Goal: Task Accomplishment & Management: Complete application form

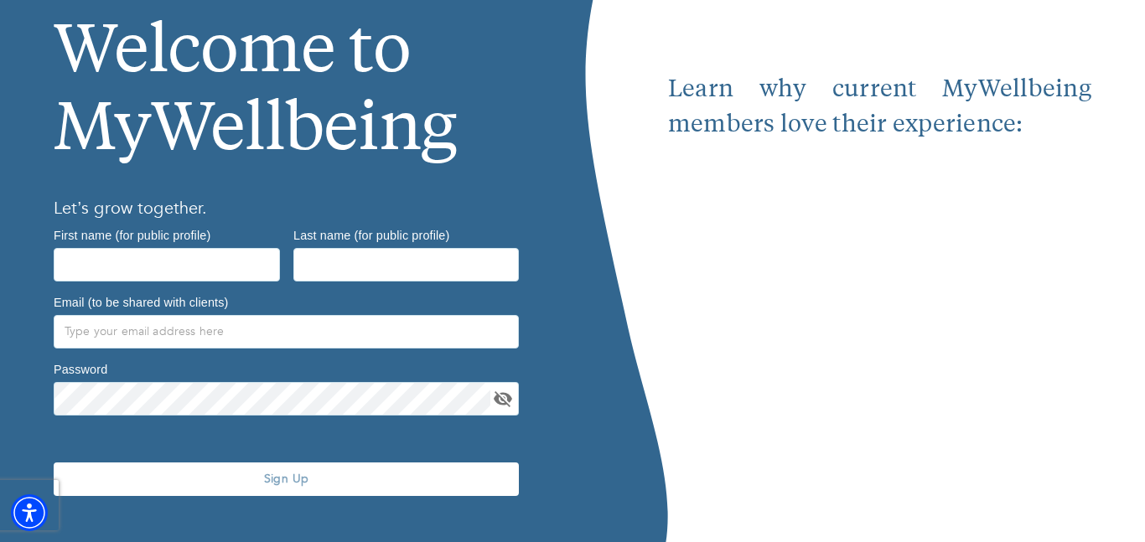
scroll to position [156, 0]
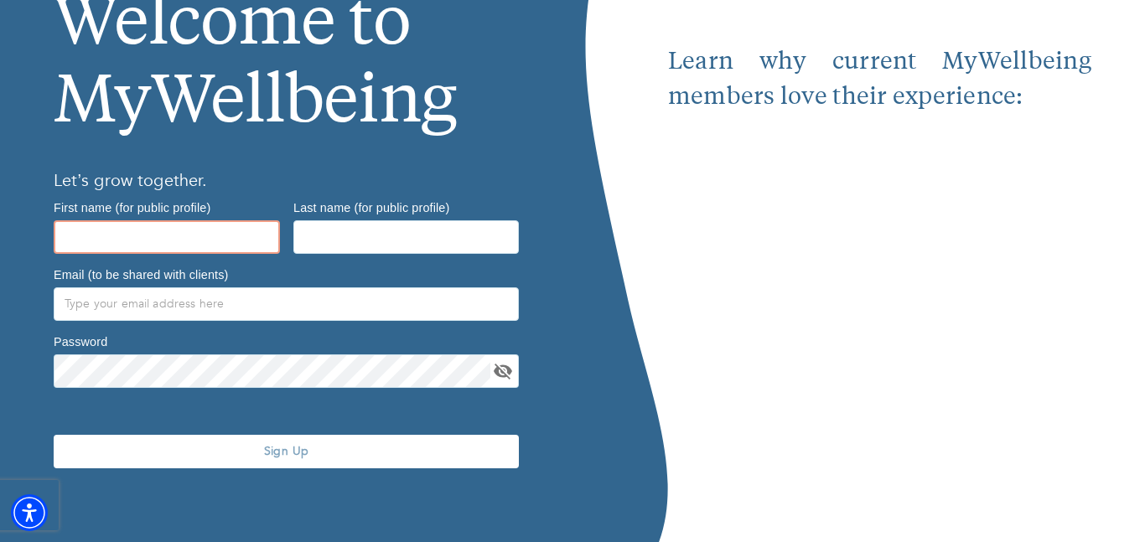
click at [253, 248] on input "text" at bounding box center [167, 238] width 226 height 34
type input "[PERSON_NAME]"
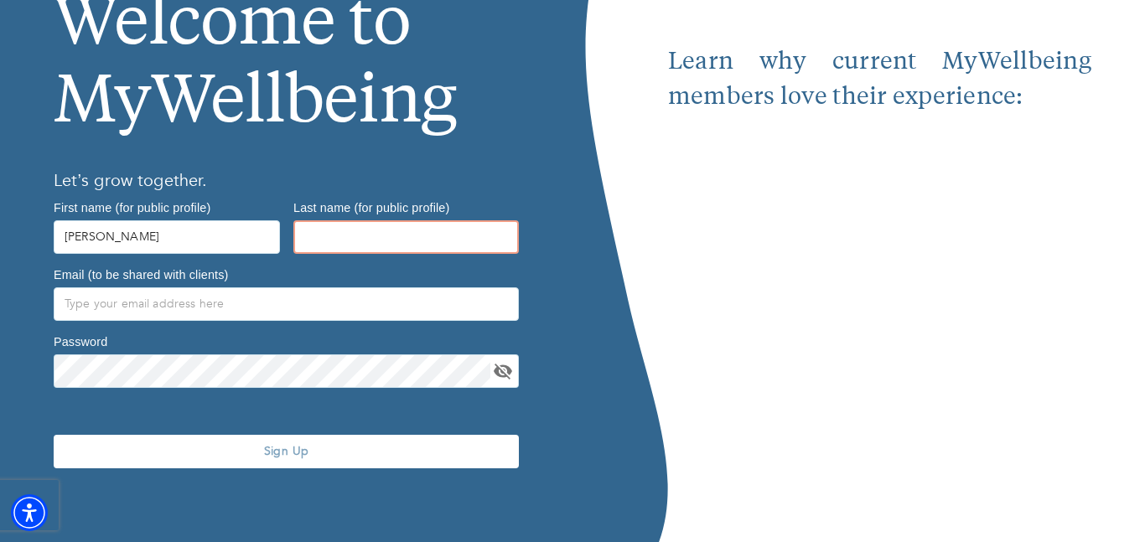
type input "[PERSON_NAME]"
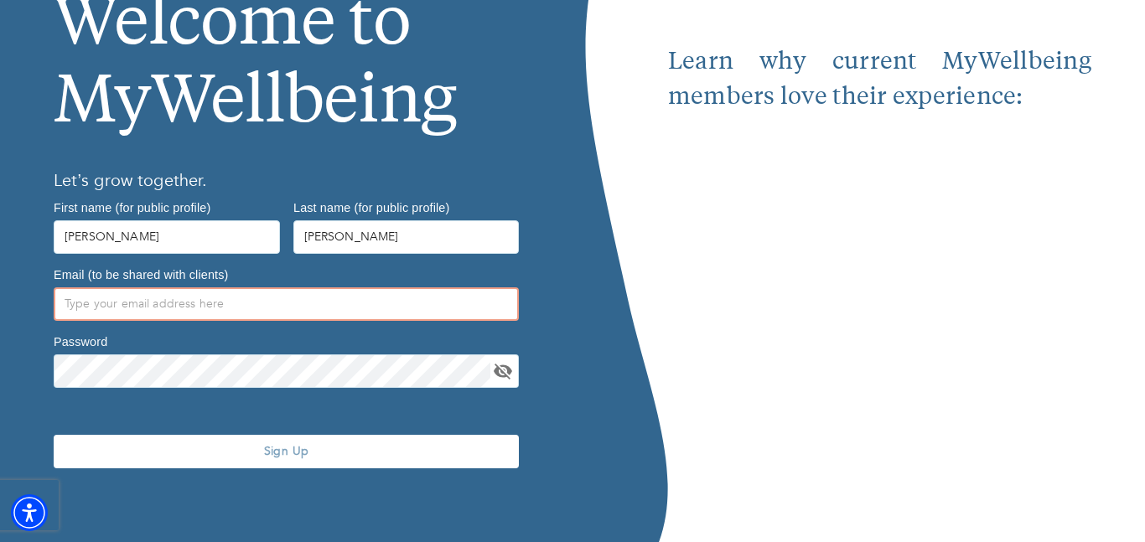
type input "[PERSON_NAME][EMAIL_ADDRESS][DOMAIN_NAME]"
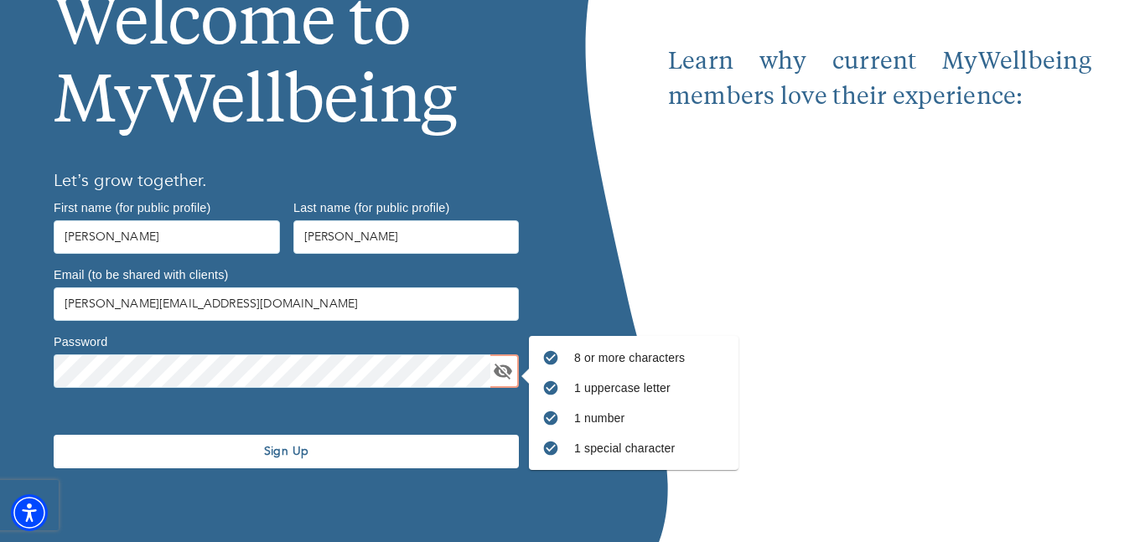
click at [293, 455] on span "Sign Up" at bounding box center [286, 452] width 452 height 16
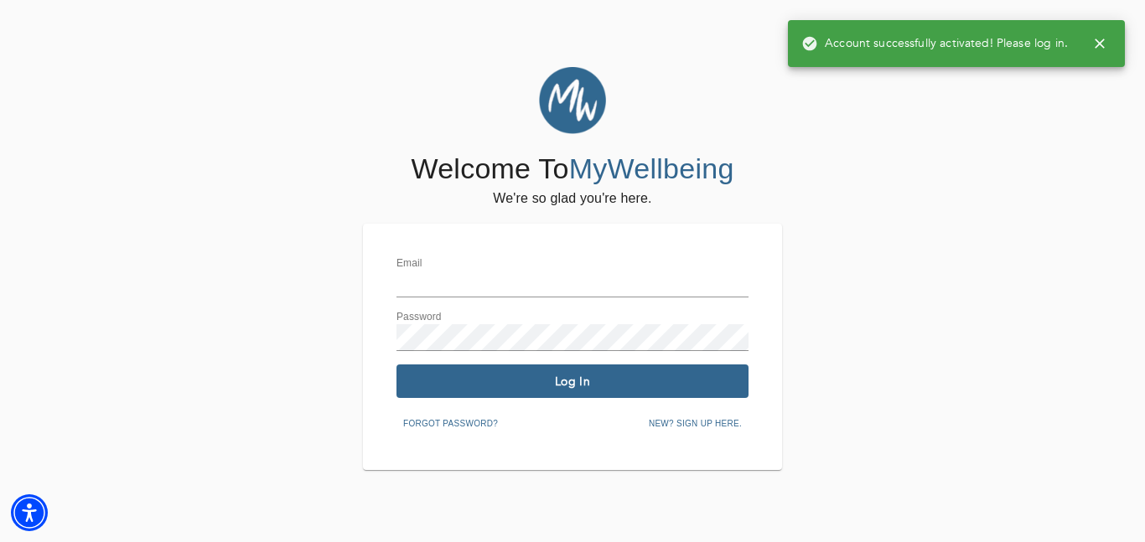
type input "[PERSON_NAME][EMAIL_ADDRESS][DOMAIN_NAME]"
click at [568, 385] on span "Log In" at bounding box center [572, 382] width 339 height 16
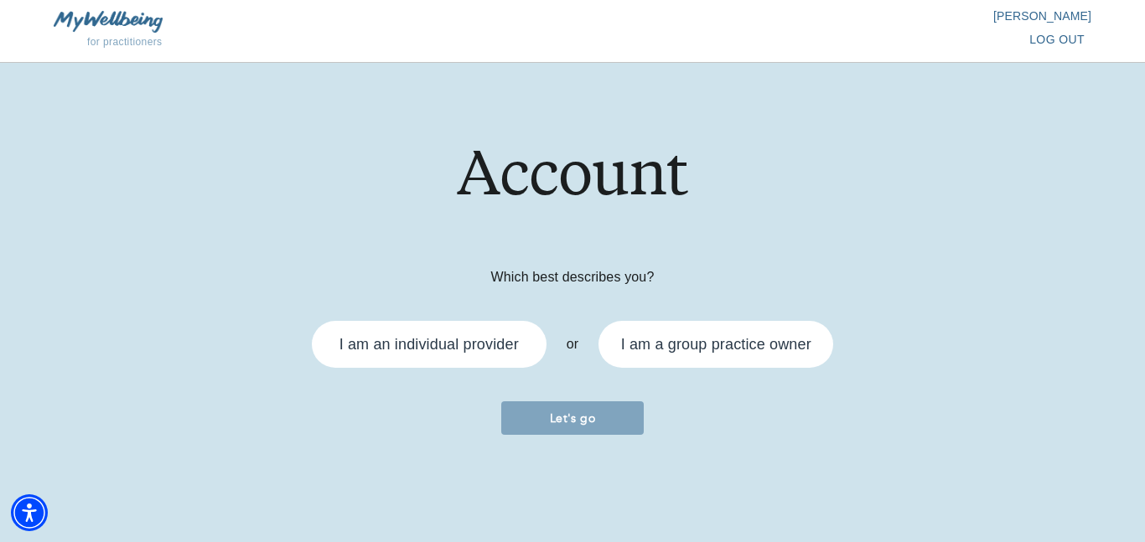
click at [509, 350] on div "I am an individual provider" at bounding box center [429, 344] width 179 height 15
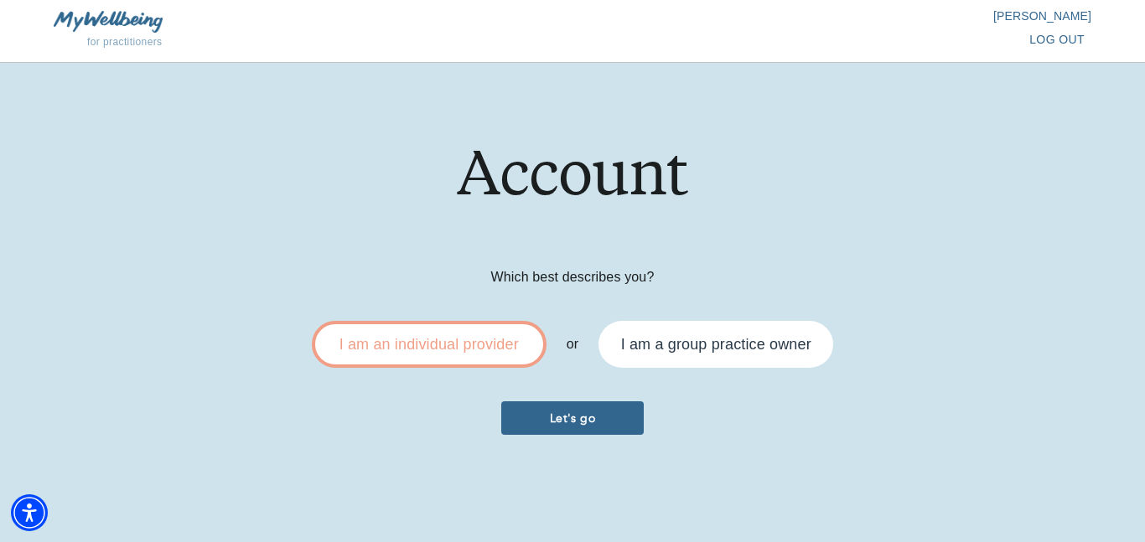
click at [565, 417] on span "Let's go" at bounding box center [572, 419] width 129 height 16
